Goal: Transaction & Acquisition: Subscribe to service/newsletter

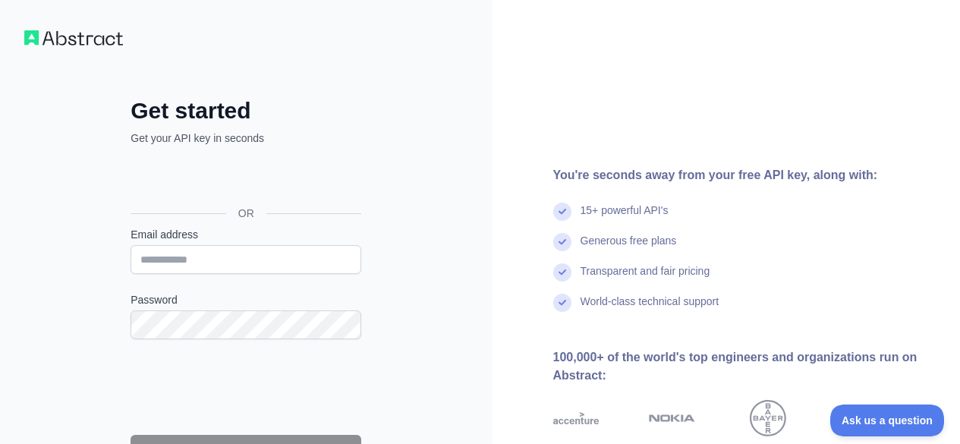
click at [103, 79] on div "Get started Get your API key in seconds OR Email address Password Continue By s…" at bounding box center [245, 311] width 291 height 550
drag, startPoint x: 130, startPoint y: 41, endPoint x: 38, endPoint y: 34, distance: 92.1
click at [38, 34] on div "Get started Get your API key in seconds OR Email address Password Continue By s…" at bounding box center [480, 311] width 960 height 623
copy img
